Goal: Information Seeking & Learning: Learn about a topic

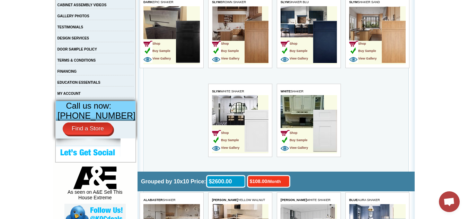
click at [236, 109] on td "Shop Buy Sample View Gallery" at bounding box center [240, 124] width 57 height 58
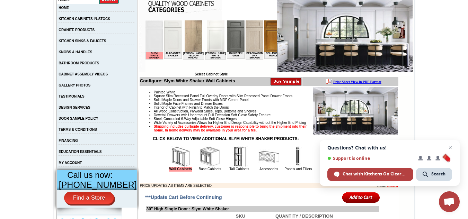
click at [201, 167] on img at bounding box center [210, 157] width 21 height 21
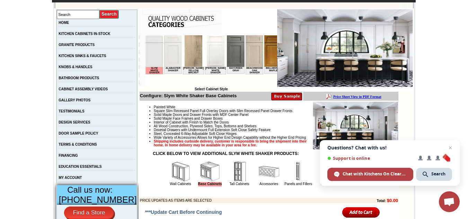
scroll to position [69, 0]
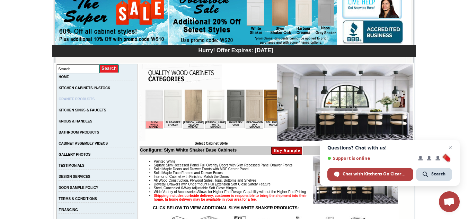
click at [86, 101] on link "GRANITE PRODUCTS" at bounding box center [77, 99] width 36 height 4
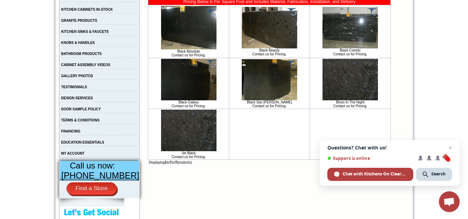
scroll to position [69, 0]
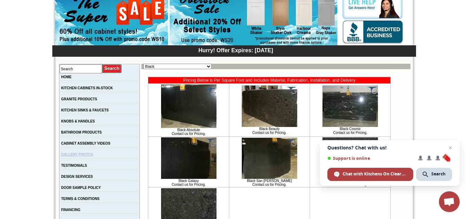
click at [85, 157] on link "GALLERY PHOTOS" at bounding box center [77, 155] width 32 height 4
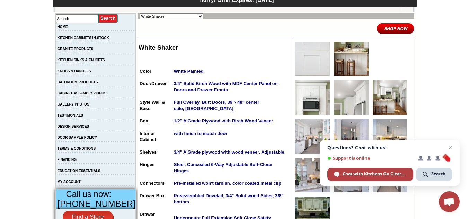
scroll to position [104, 0]
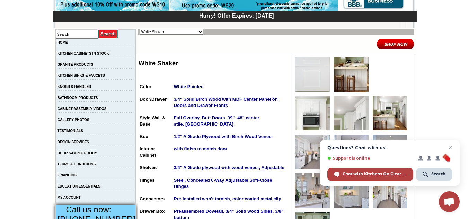
click at [455, 156] on span "Questions? Chat with us! Support is online Chat with Kitchens On Clearance Sear…" at bounding box center [390, 163] width 140 height 46
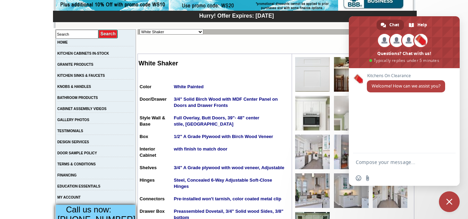
click at [452, 147] on div "Kitchens On Clearance Welcome! How can we assist you?" at bounding box center [404, 110] width 111 height 85
click at [81, 54] on link "KITCHEN CABINETS IN-STOCK" at bounding box center [84, 54] width 52 height 4
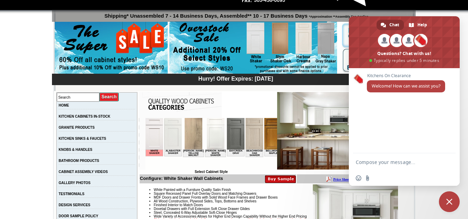
scroll to position [35, 0]
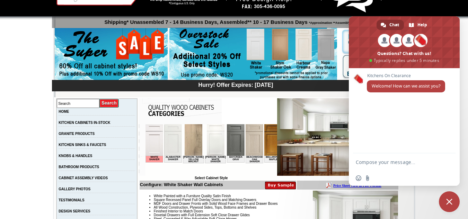
click at [171, 139] on img at bounding box center [173, 140] width 18 height 32
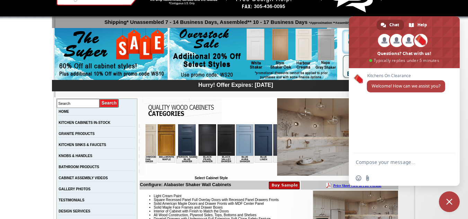
scroll to position [0, 111]
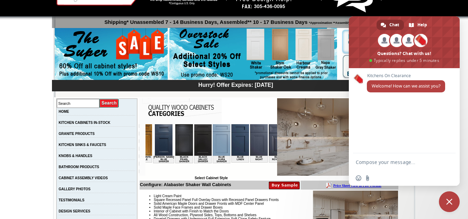
click at [273, 146] on img at bounding box center [278, 140] width 18 height 32
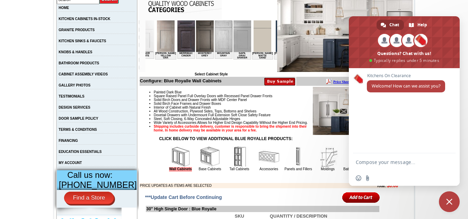
scroll to position [0, 765]
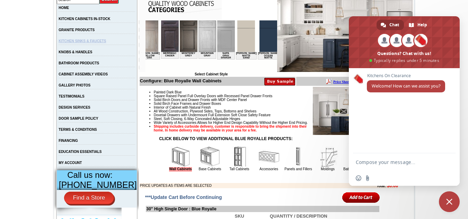
click at [92, 43] on link "KITCHEN SINKS & FAUCETS" at bounding box center [82, 41] width 47 height 4
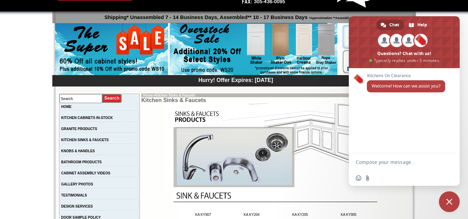
scroll to position [35, 0]
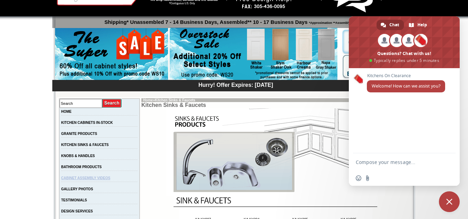
click at [84, 180] on link "CABINET ASSEMBLY VIDEOS" at bounding box center [85, 178] width 49 height 4
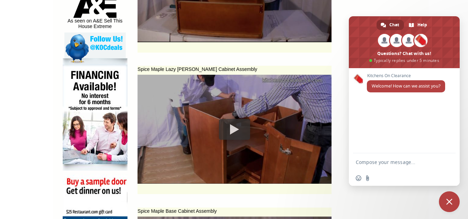
scroll to position [520, 0]
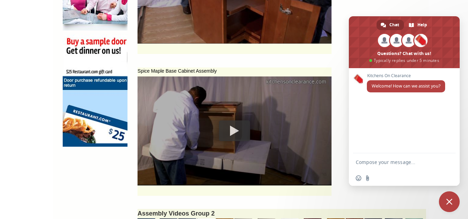
click at [224, 131] on div at bounding box center [234, 131] width 31 height 21
